Goal: Use online tool/utility: Utilize a website feature to perform a specific function

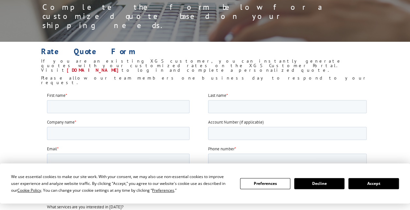
scroll to position [117, 0]
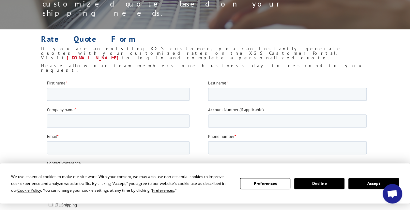
click at [364, 185] on button "Accept" at bounding box center [373, 183] width 50 height 11
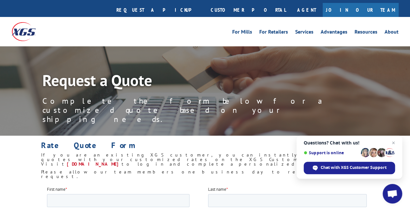
scroll to position [0, 0]
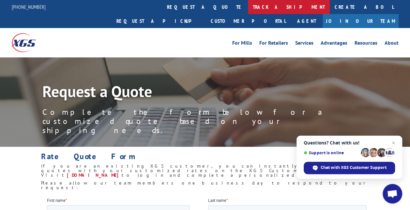
click at [248, 6] on link "track a shipment" at bounding box center [289, 7] width 82 height 14
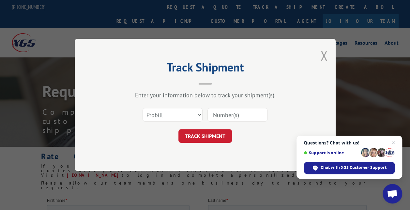
click at [323, 57] on button "Close modal" at bounding box center [323, 55] width 7 height 17
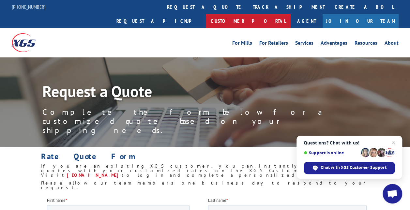
click at [290, 14] on link "Customer Portal" at bounding box center [248, 21] width 85 height 14
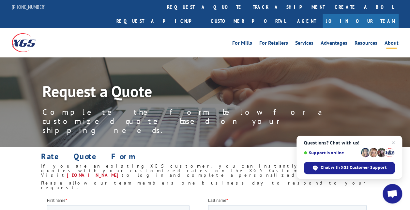
click at [391, 40] on link "About" at bounding box center [391, 43] width 14 height 7
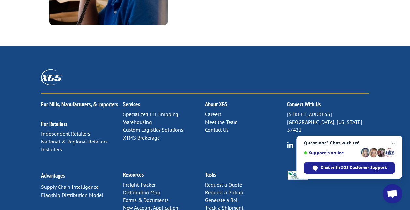
scroll to position [926, 0]
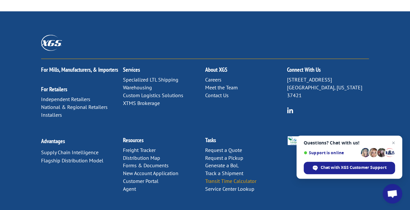
click at [239, 178] on link "Transit Time Calculator" at bounding box center [230, 181] width 51 height 7
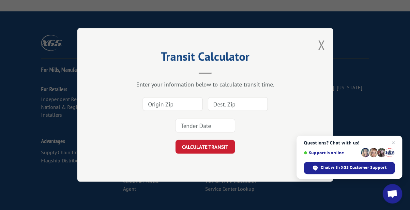
paste input "30701"
type input "30701"
paste input "14624"
type input "14624"
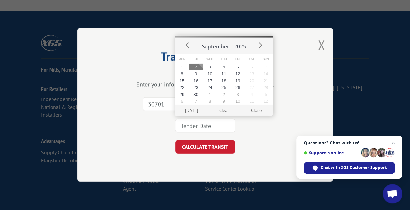
click at [205, 126] on input at bounding box center [205, 126] width 60 height 14
click at [206, 67] on button "3" at bounding box center [210, 67] width 14 height 7
type input "2025-09-03"
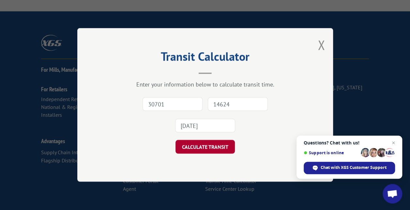
click at [200, 151] on button "CALCULATE TRANSIT" at bounding box center [204, 147] width 59 height 14
type input "30701"
click at [215, 144] on button "CALCULATE TRANSIT" at bounding box center [204, 147] width 59 height 14
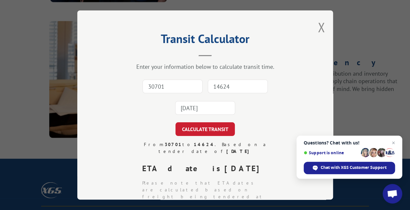
scroll to position [771, 0]
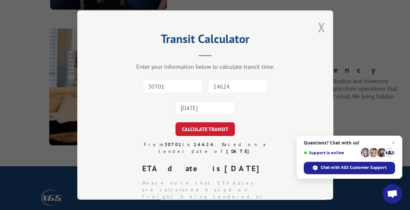
click at [318, 25] on button "Close modal" at bounding box center [321, 27] width 7 height 17
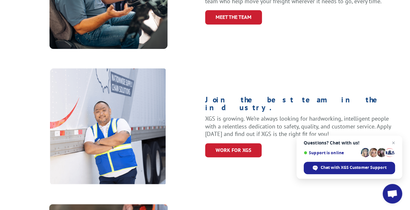
scroll to position [328, 0]
